Goal: Transaction & Acquisition: Download file/media

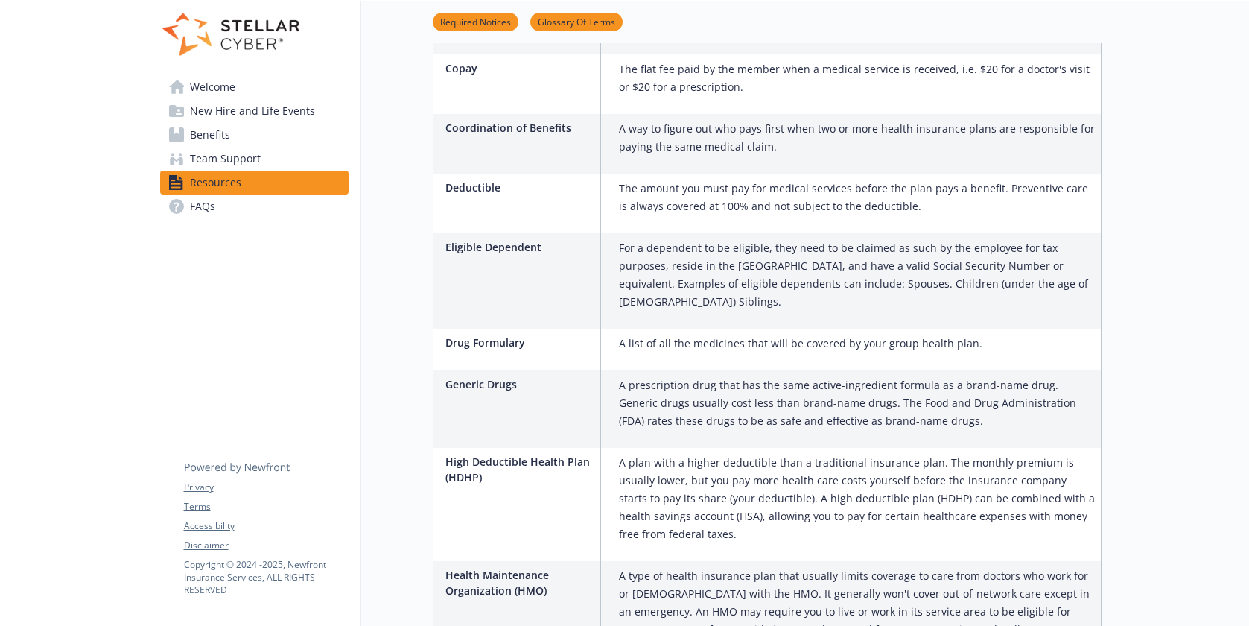
scroll to position [366, 0]
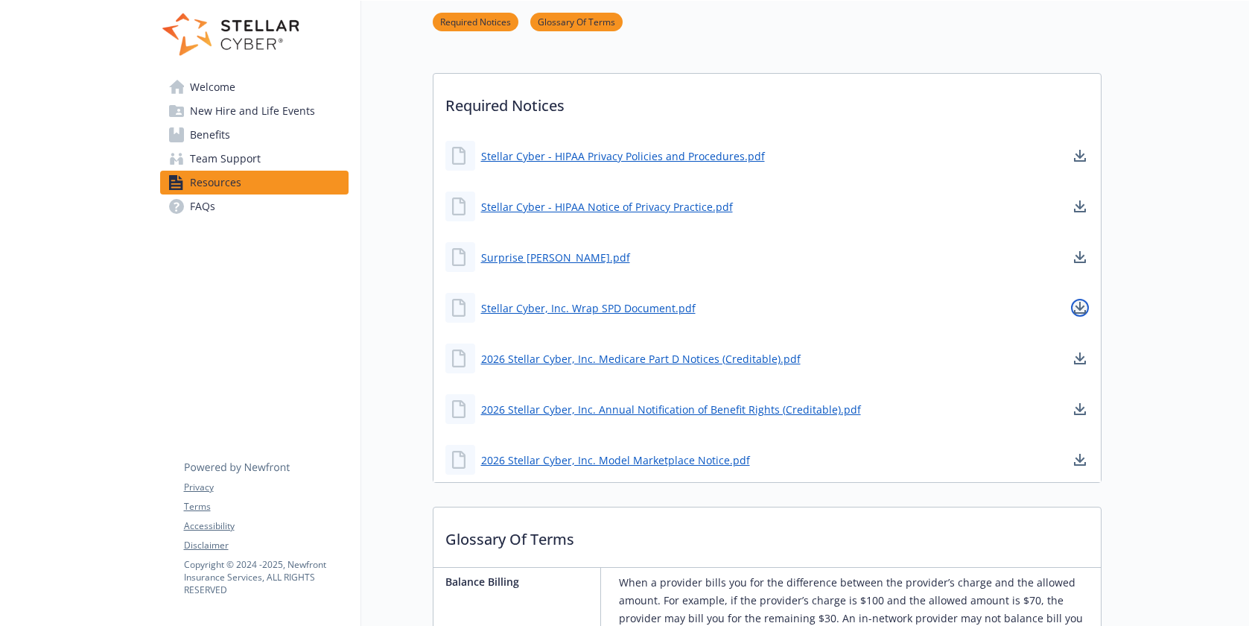
click at [1076, 306] on icon "download document" at bounding box center [1080, 306] width 10 height 9
